Goal: Information Seeking & Learning: Check status

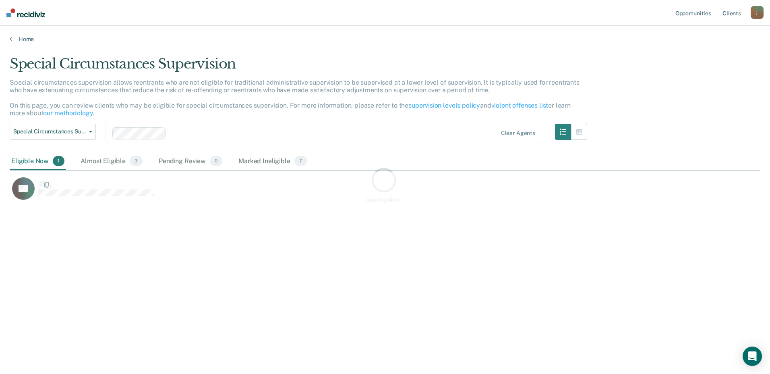
scroll to position [252, 745]
click at [113, 160] on div "Almost Eligible 3" at bounding box center [111, 162] width 65 height 18
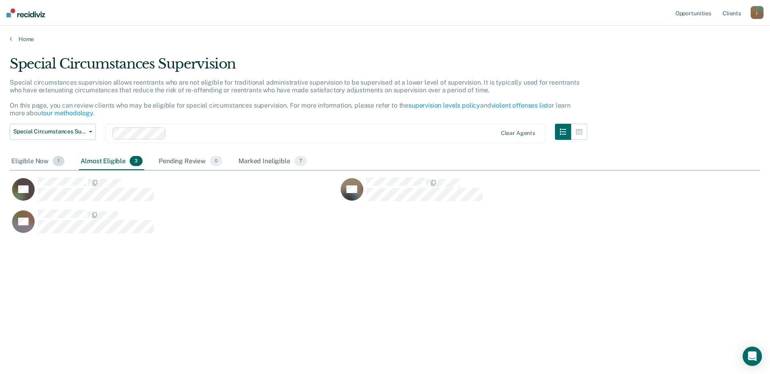
click at [21, 161] on div "Eligible Now 1" at bounding box center [38, 162] width 56 height 18
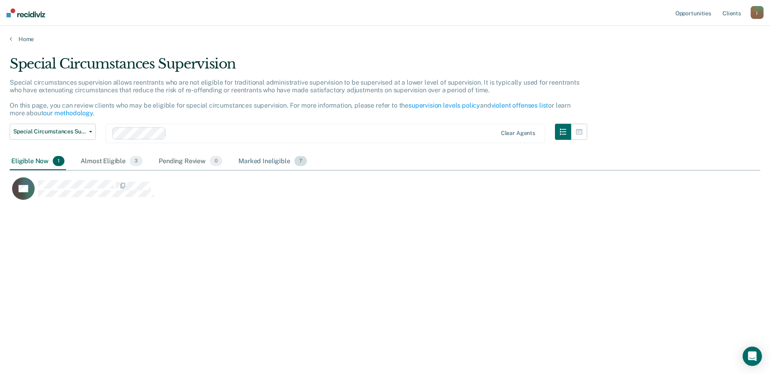
click at [257, 163] on div "Marked Ineligible 7" at bounding box center [273, 162] width 72 height 18
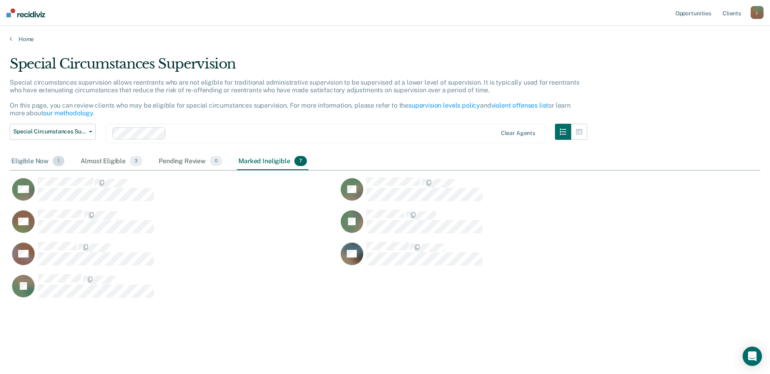
click at [34, 163] on div "Eligible Now 1" at bounding box center [38, 162] width 56 height 18
